Goal: Find specific page/section: Find specific page/section

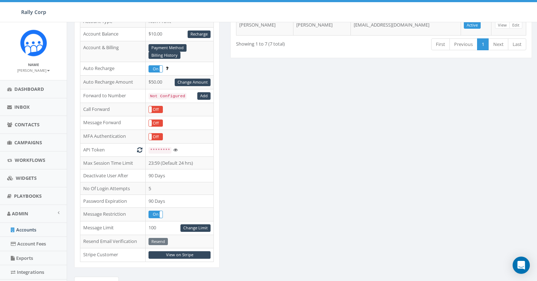
scroll to position [235, 0]
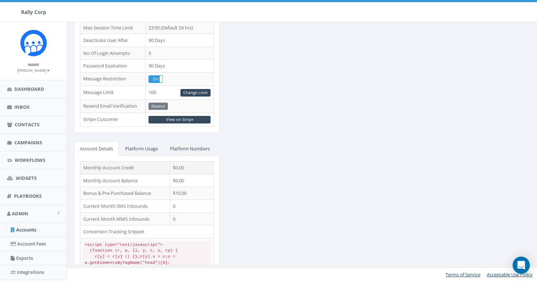
click at [175, 169] on td "$0.00" at bounding box center [192, 167] width 44 height 13
click at [273, 199] on div "STARTER Edit Account Type Non Profit Account Balance $10.00 Recharge Account & …" at bounding box center [303, 50] width 468 height 447
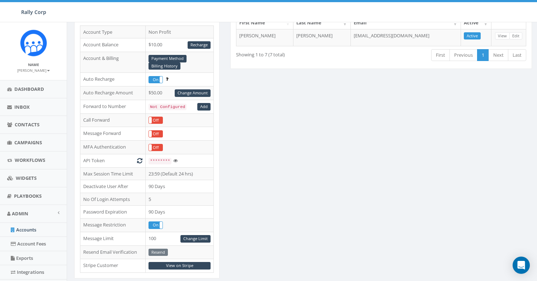
scroll to position [95, 0]
